Goal: Task Accomplishment & Management: Use online tool/utility

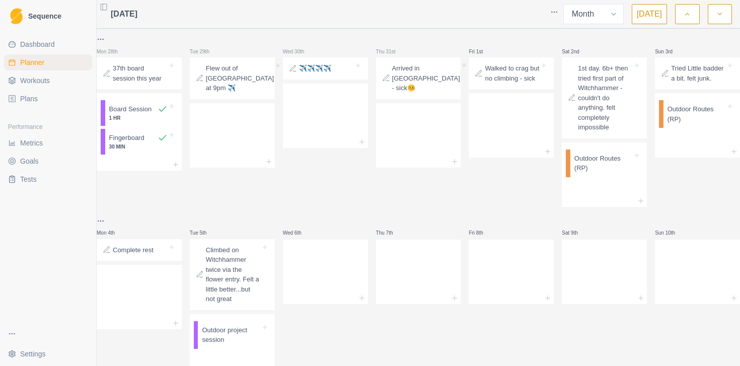
select select "month"
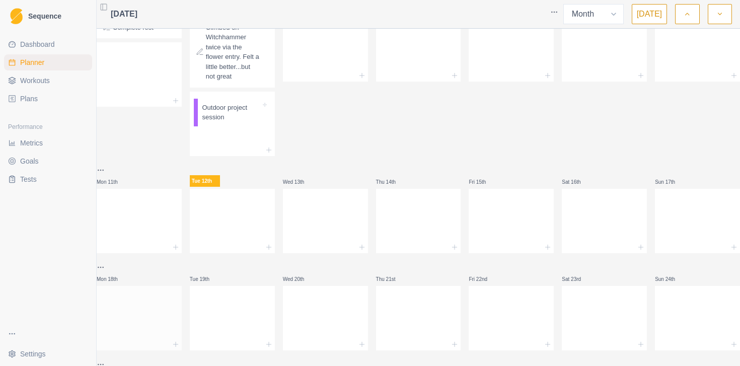
scroll to position [224, 0]
click at [180, 250] on icon at bounding box center [176, 246] width 8 height 8
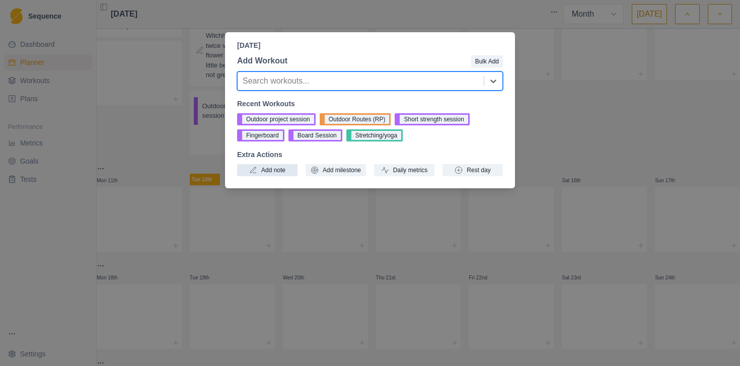
click at [263, 169] on button "Add note" at bounding box center [267, 170] width 60 height 12
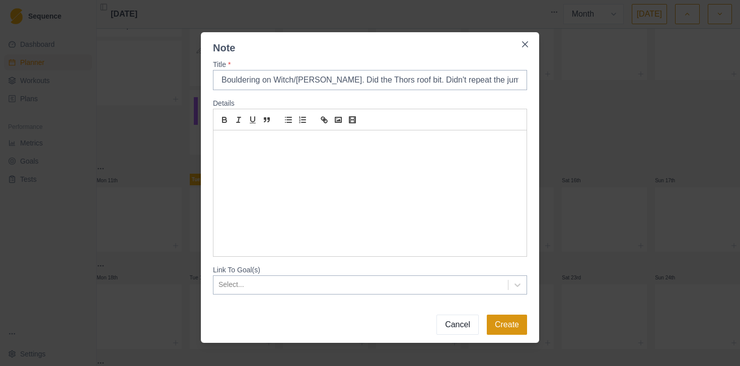
type input "Bouldering on Witch/[PERSON_NAME]. Did the Thors roof bit. Didn't repeat the ju…"
click at [517, 320] on button "Create" at bounding box center [507, 325] width 40 height 20
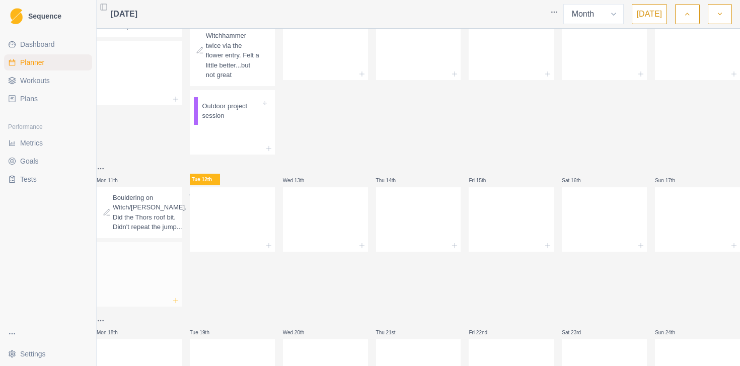
click at [180, 305] on icon at bounding box center [176, 301] width 8 height 8
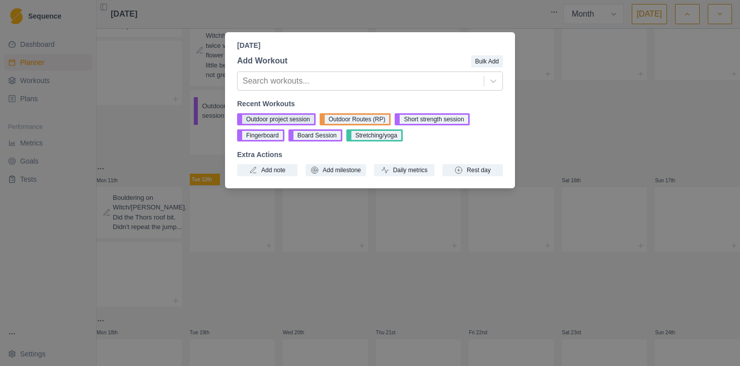
click at [261, 122] on button "Outdoor project session" at bounding box center [276, 119] width 79 height 12
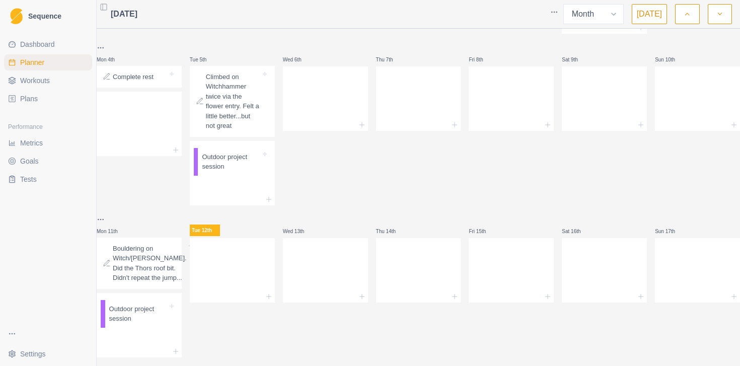
scroll to position [169, 0]
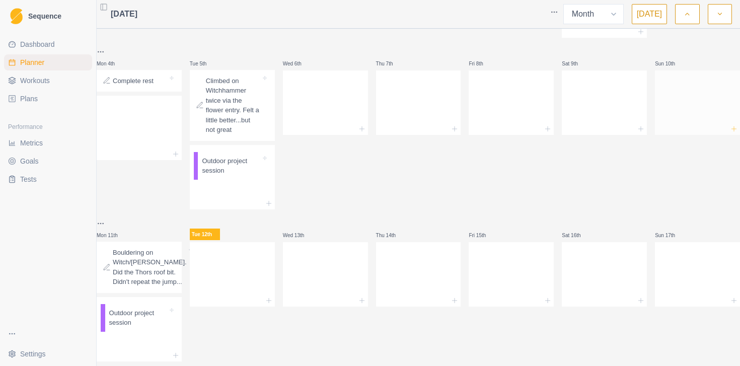
click at [732, 129] on line at bounding box center [734, 129] width 5 height 0
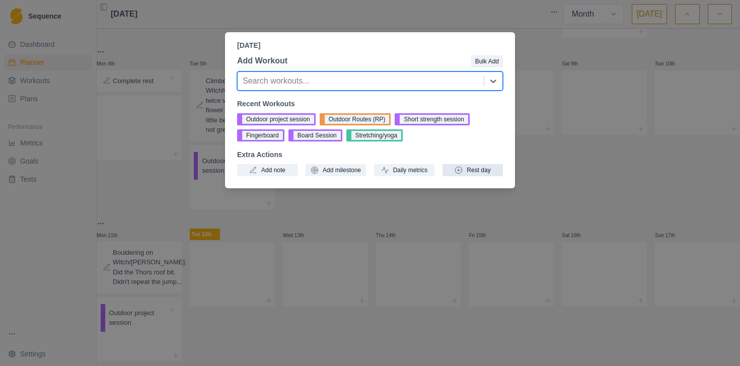
click at [458, 168] on icon "button" at bounding box center [459, 170] width 8 height 8
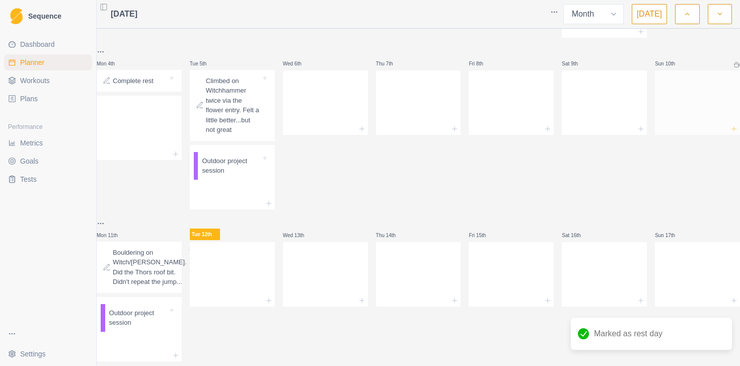
click at [730, 133] on icon at bounding box center [734, 129] width 8 height 8
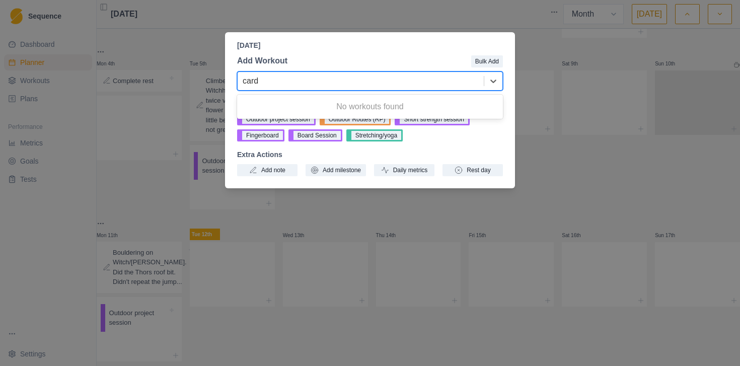
type input "card"
click at [457, 150] on p "Extra Actions" at bounding box center [370, 155] width 266 height 11
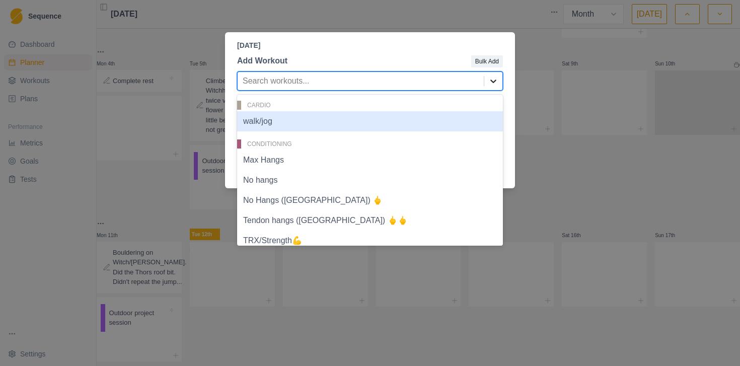
click at [496, 84] on icon at bounding box center [494, 81] width 10 height 10
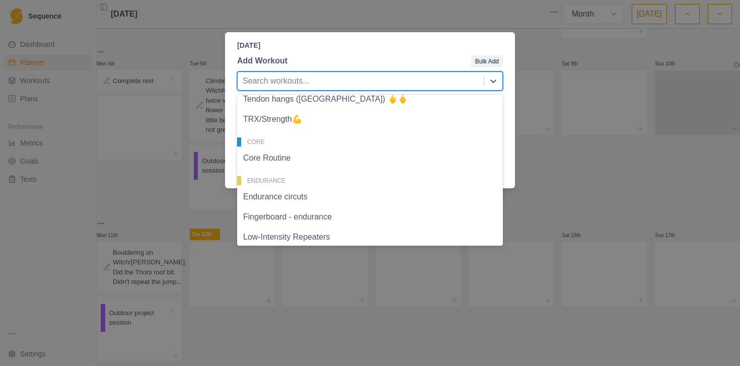
scroll to position [0, 0]
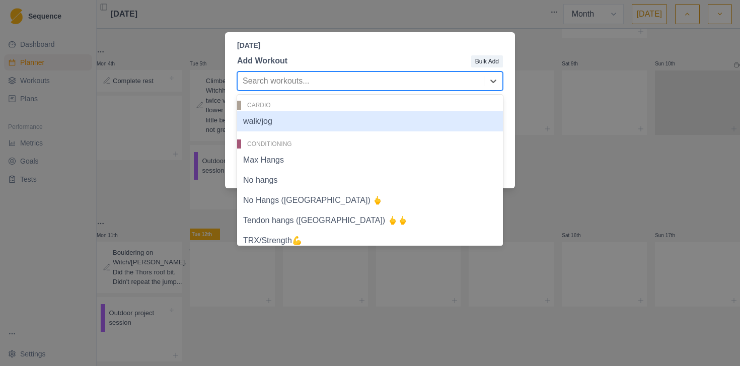
click at [328, 123] on div "walk/jog" at bounding box center [370, 121] width 266 height 20
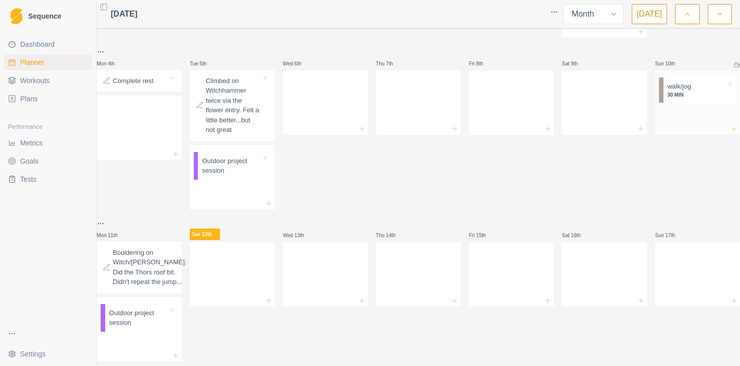
click at [730, 133] on icon at bounding box center [734, 129] width 8 height 8
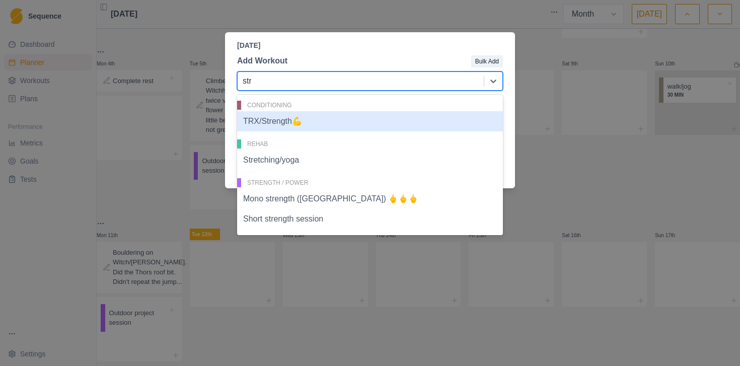
type input "stre"
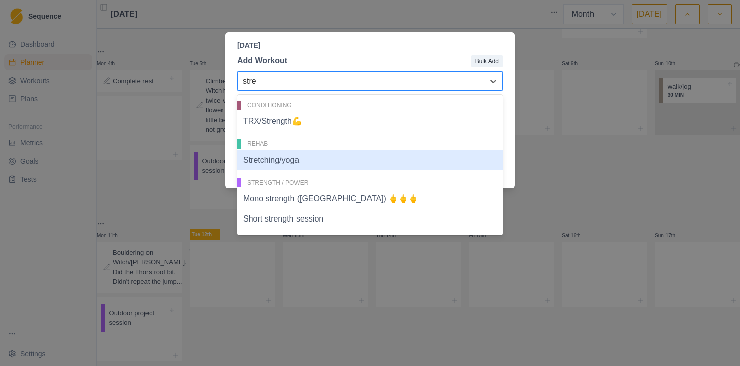
click at [312, 163] on div "Stretching/yoga" at bounding box center [370, 160] width 266 height 20
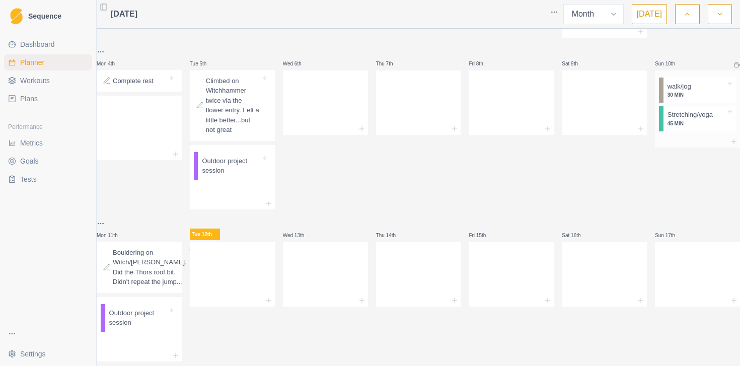
click at [702, 120] on p "Stretching/yoga" at bounding box center [690, 115] width 45 height 10
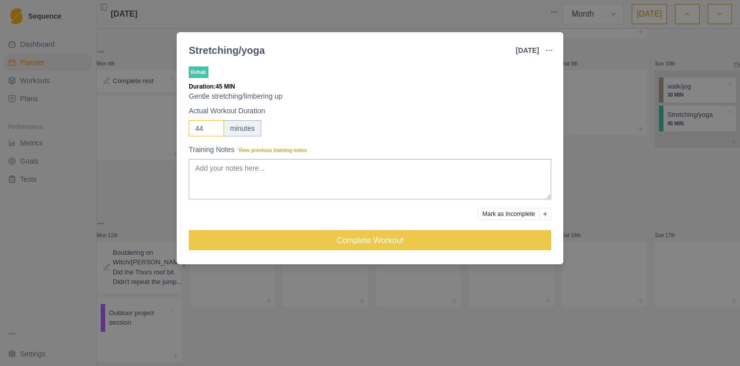
click at [210, 128] on input "44" at bounding box center [206, 128] width 35 height 16
drag, startPoint x: 205, startPoint y: 128, endPoint x: 188, endPoint y: 128, distance: 16.6
click at [189, 128] on input "44" at bounding box center [206, 128] width 35 height 16
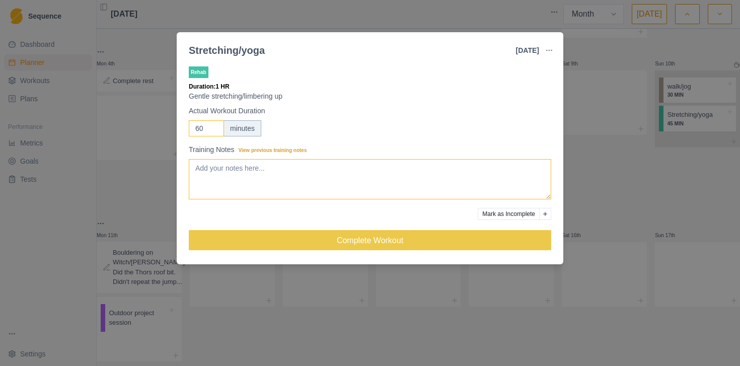
type input "60"
click at [226, 169] on textarea "Training Notes View previous training notes" at bounding box center [370, 179] width 363 height 40
click at [270, 168] on textarea "middle then shoulders 15min" at bounding box center [370, 179] width 363 height 40
click at [332, 170] on textarea "middle then shoulders (15min" at bounding box center [370, 179] width 363 height 40
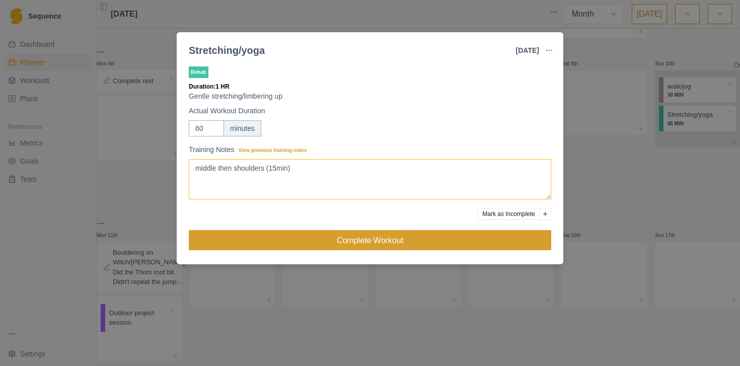
type textarea "middle then shoulders (15min)"
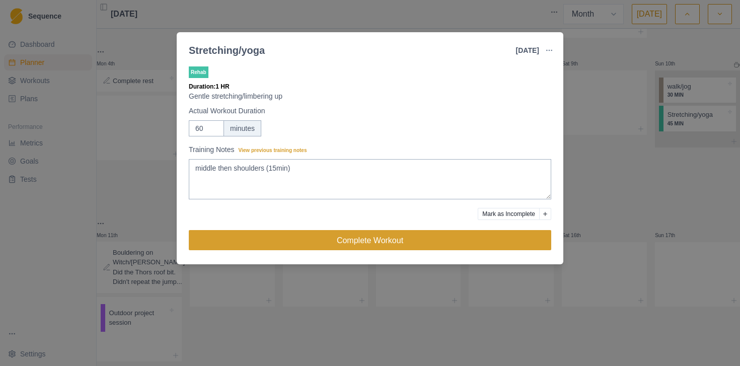
click at [367, 241] on button "Complete Workout" at bounding box center [370, 240] width 363 height 20
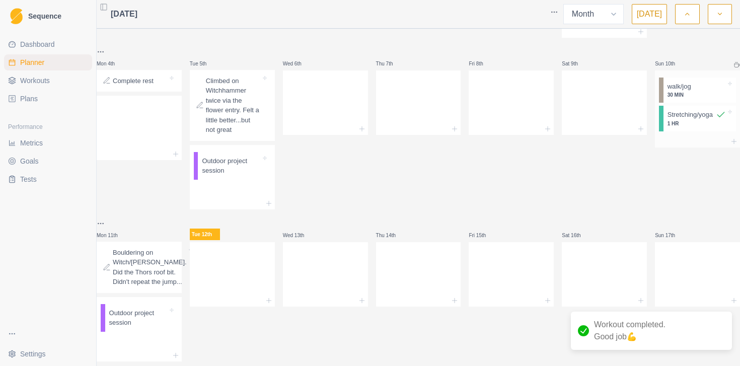
click at [684, 92] on p "walk/jog" at bounding box center [680, 87] width 24 height 10
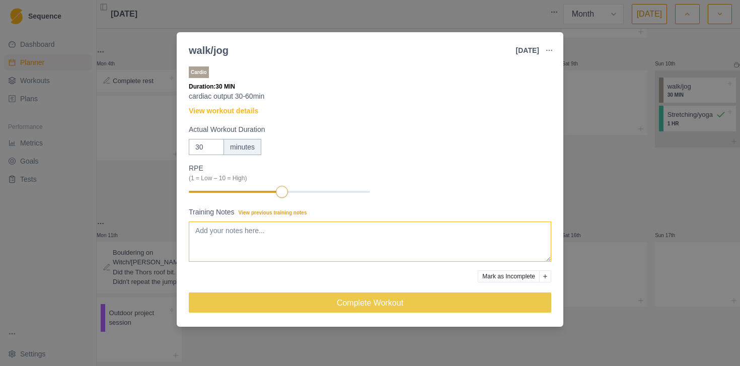
click at [237, 226] on textarea "Training Notes View previous training notes" at bounding box center [370, 242] width 363 height 40
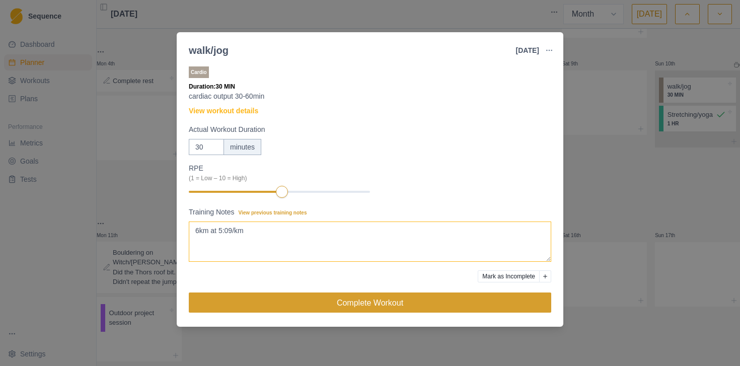
type textarea "6km at 5:09/km"
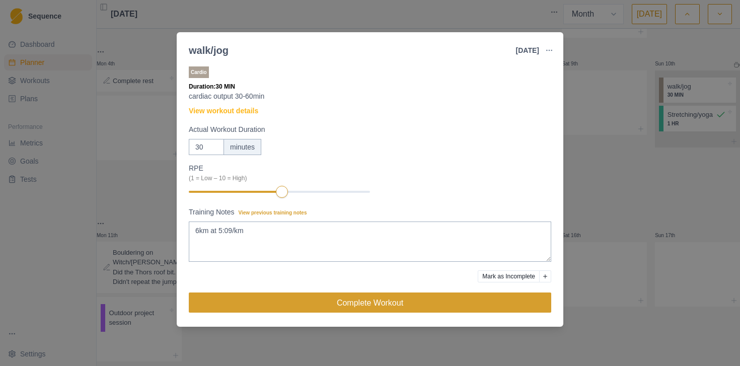
click at [332, 301] on button "Complete Workout" at bounding box center [370, 303] width 363 height 20
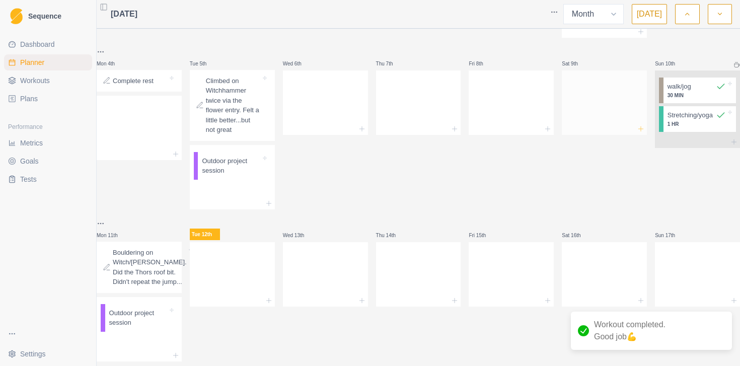
click at [637, 133] on icon at bounding box center [641, 129] width 8 height 8
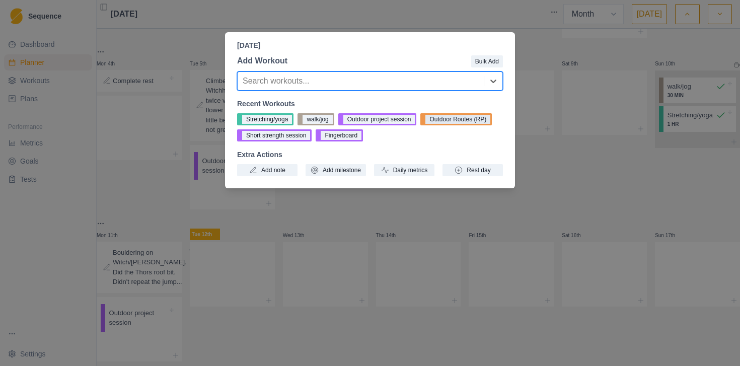
click at [477, 123] on button "Outdoor Routes (RP)" at bounding box center [457, 119] width 72 height 12
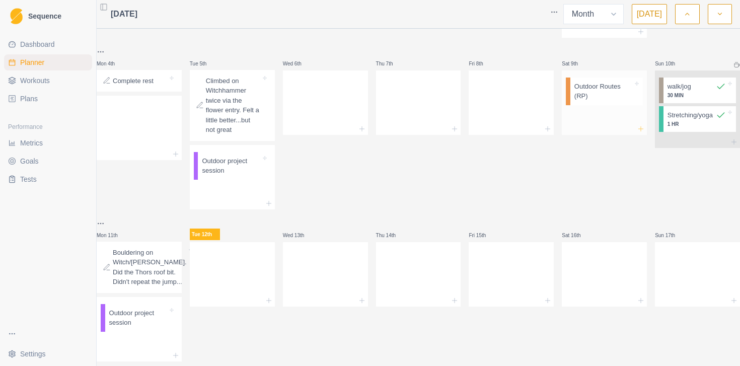
click at [637, 133] on icon at bounding box center [641, 129] width 8 height 8
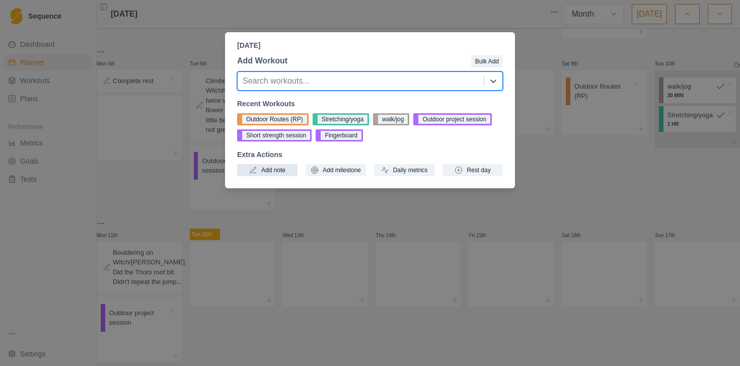
click at [271, 166] on button "Add note" at bounding box center [267, 170] width 60 height 12
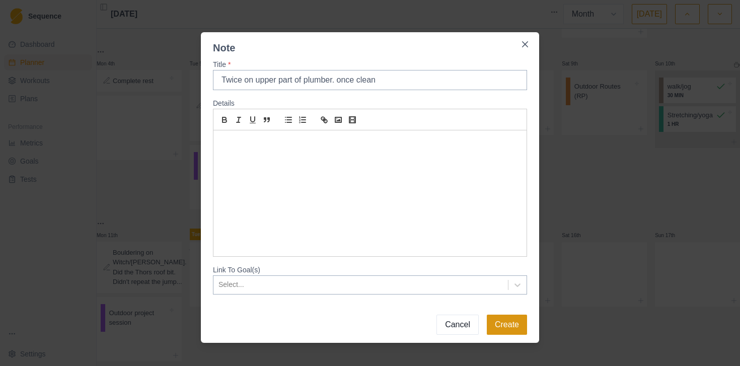
type input "Twice on upper part of plumber. once clean"
click at [510, 322] on button "Create" at bounding box center [507, 325] width 40 height 20
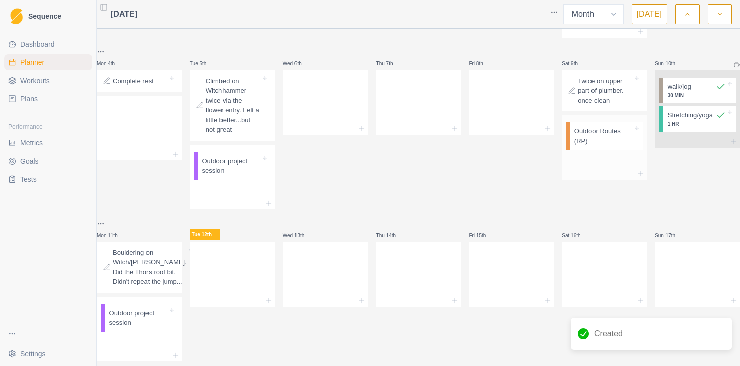
click at [595, 146] on p "Outdoor Routes (RP)" at bounding box center [604, 136] width 58 height 20
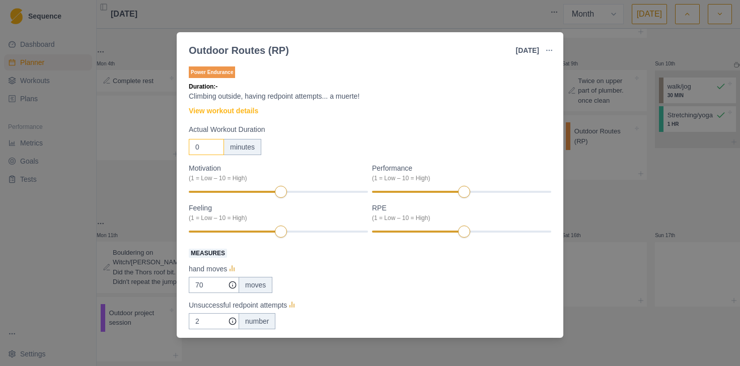
click at [201, 147] on input "0" at bounding box center [206, 147] width 35 height 16
